Goal: Task Accomplishment & Management: Use online tool/utility

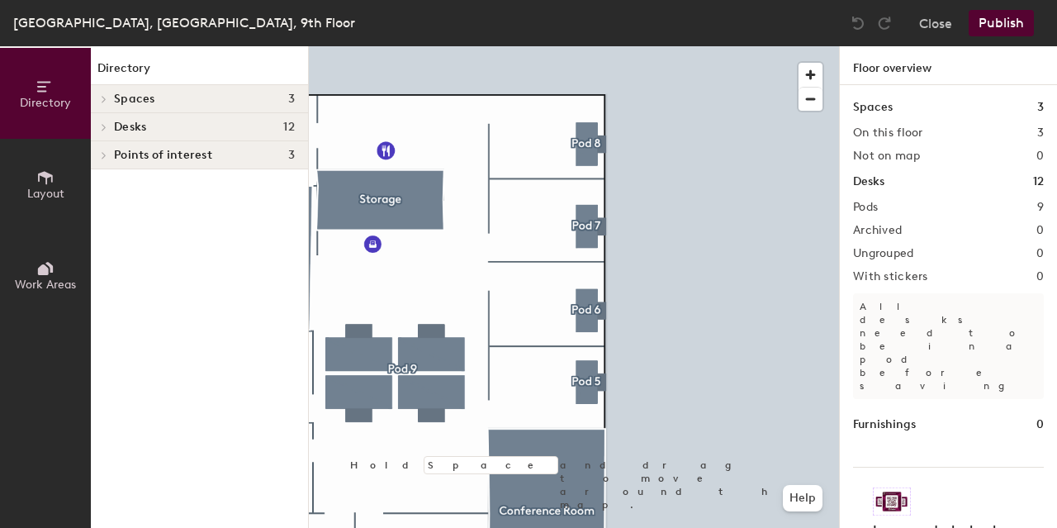
click at [350, 46] on div at bounding box center [574, 46] width 530 height 0
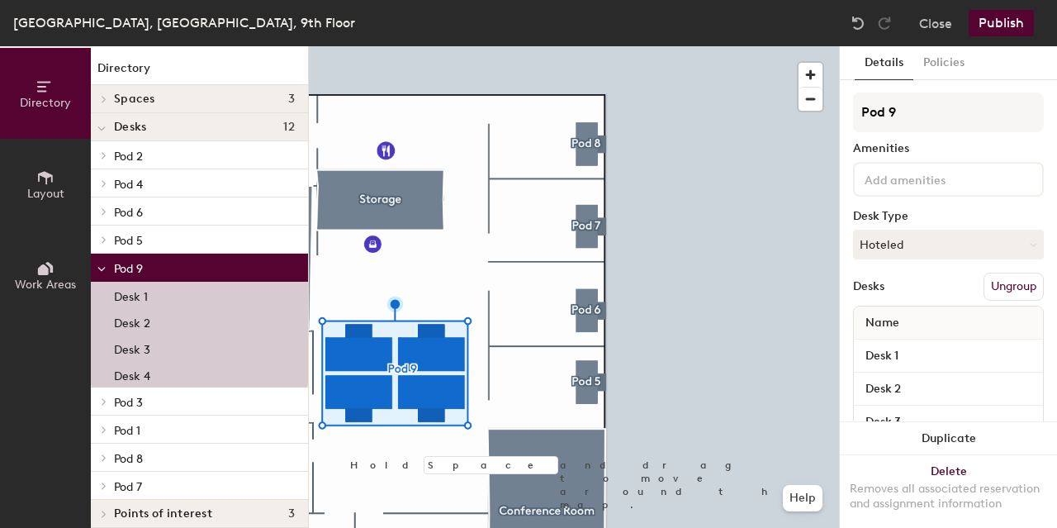
click at [950, 182] on input at bounding box center [935, 178] width 149 height 20
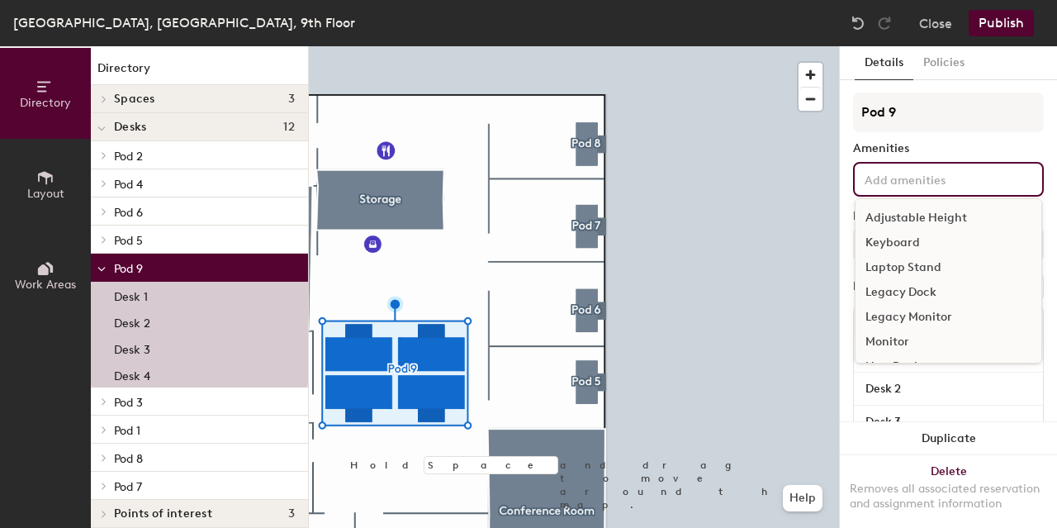
click at [939, 215] on div "Adjustable Height" at bounding box center [948, 218] width 186 height 25
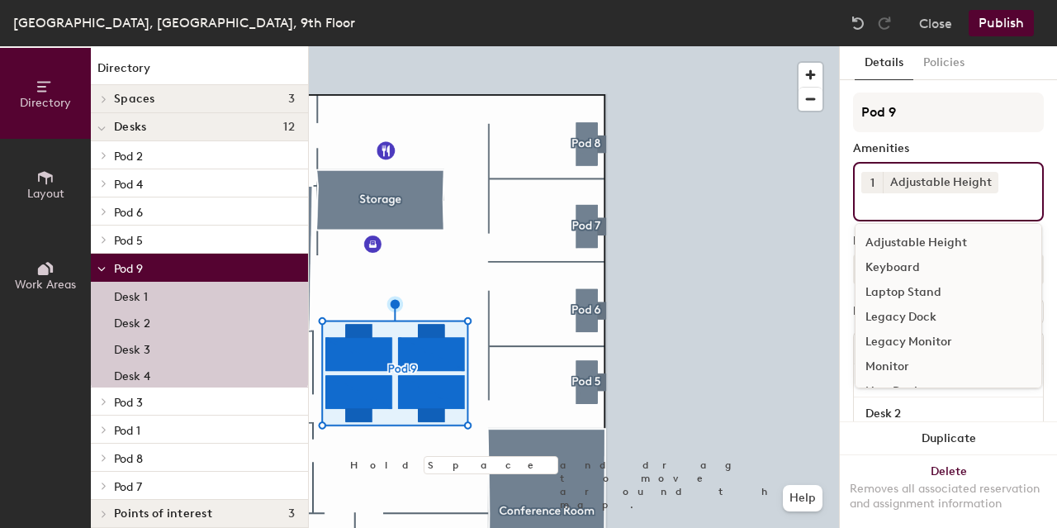
click at [923, 263] on div "Keyboard" at bounding box center [948, 267] width 186 height 25
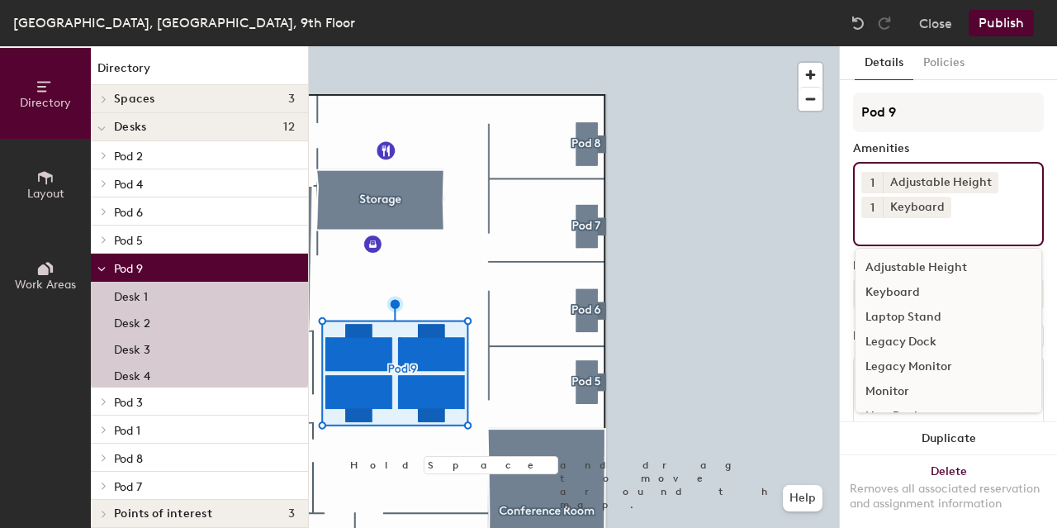
click at [898, 386] on div "Monitor" at bounding box center [948, 391] width 186 height 25
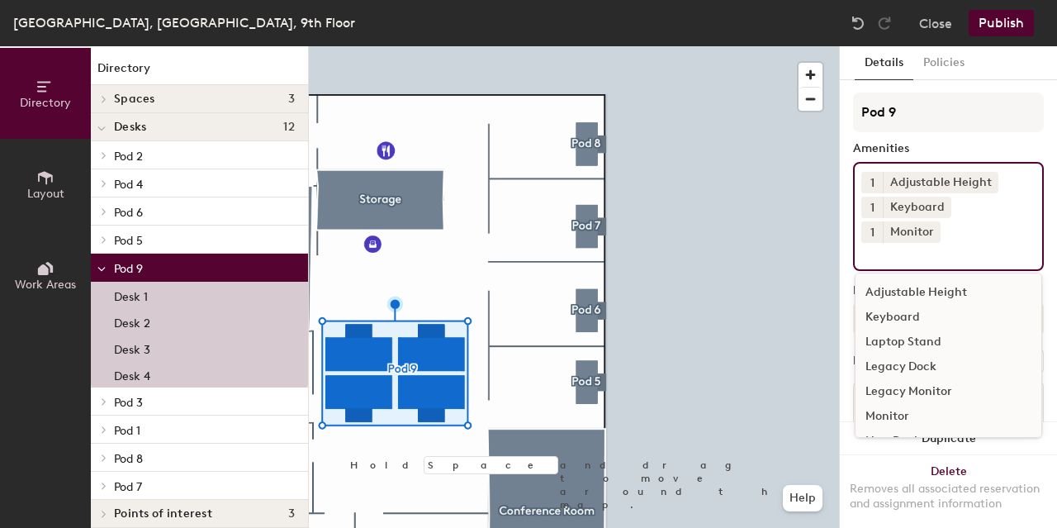
click at [761, 46] on div at bounding box center [574, 46] width 530 height 0
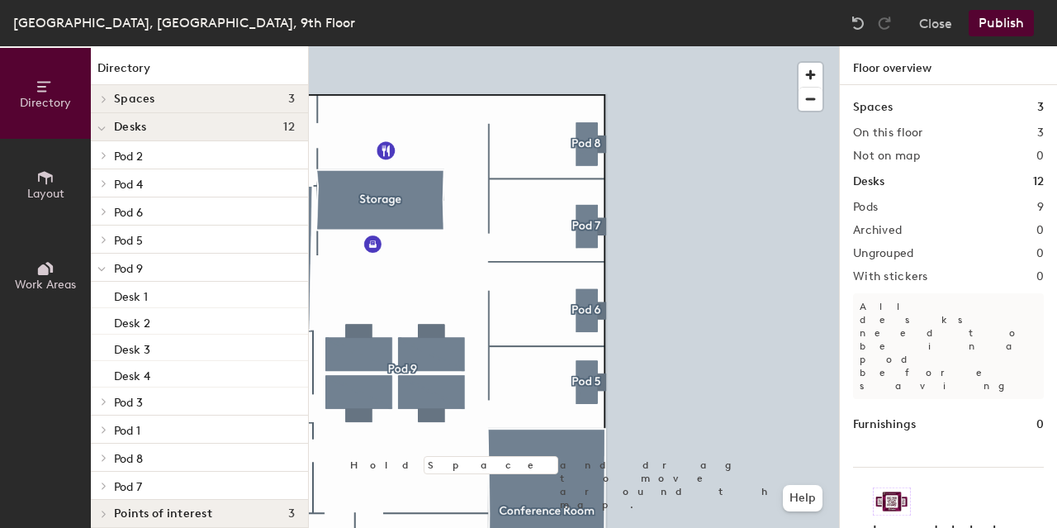
click at [363, 46] on div at bounding box center [574, 46] width 530 height 0
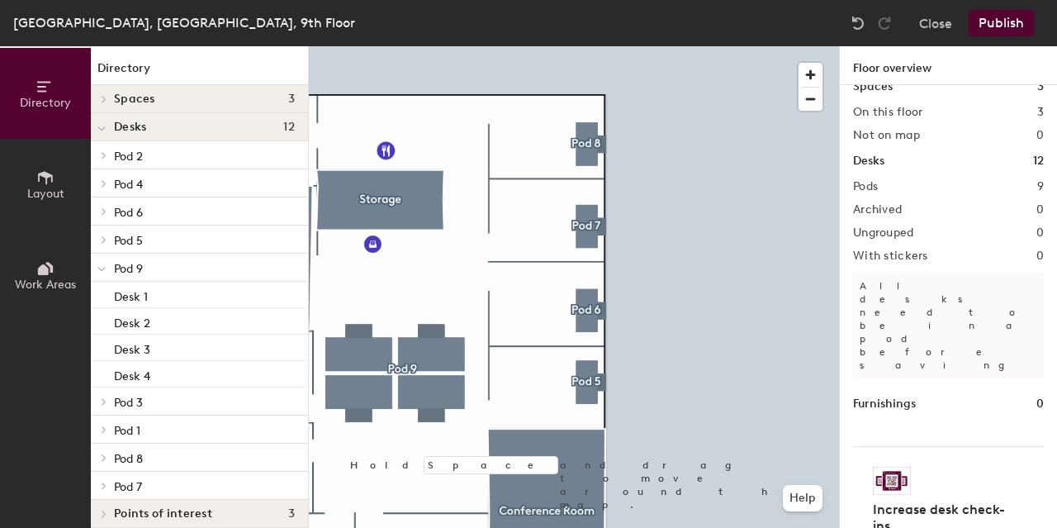
scroll to position [26, 0]
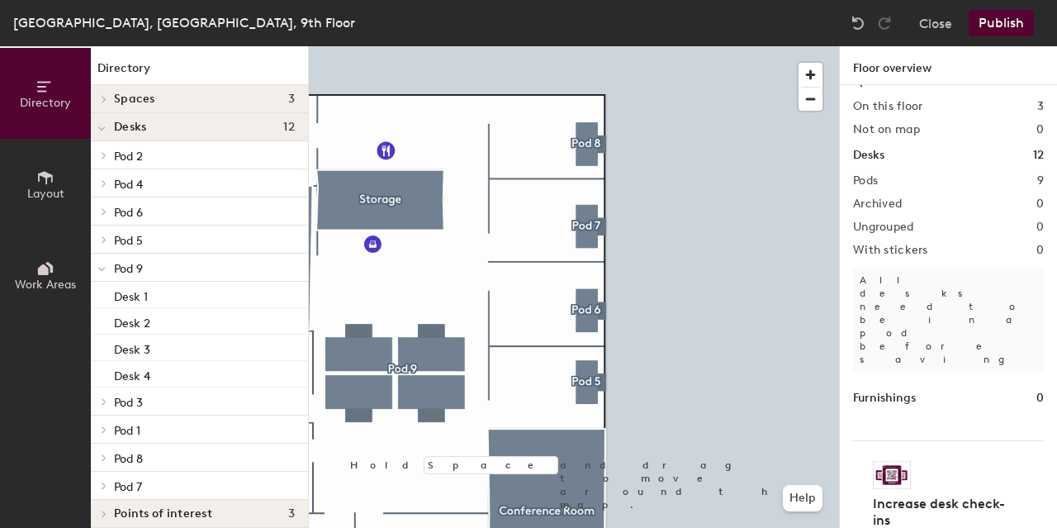
click at [991, 24] on button "Publish" at bounding box center [1001, 23] width 65 height 26
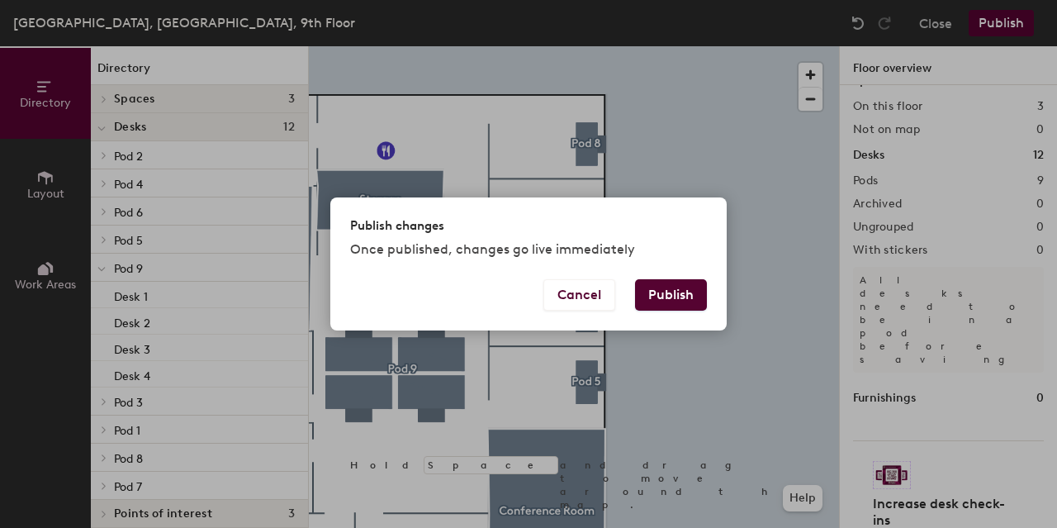
click at [689, 294] on button "Publish" at bounding box center [671, 294] width 72 height 31
